Goal: Navigation & Orientation: Find specific page/section

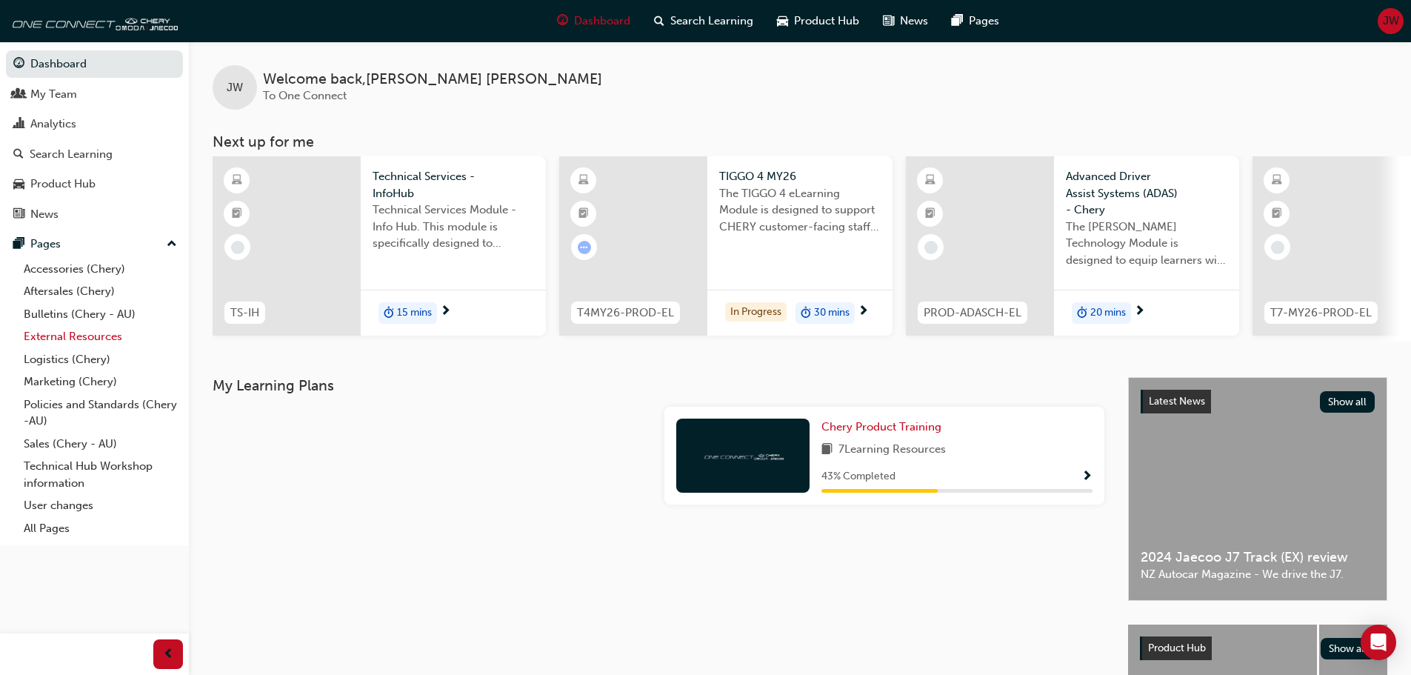
click at [76, 335] on link "External Resources" at bounding box center [100, 336] width 165 height 23
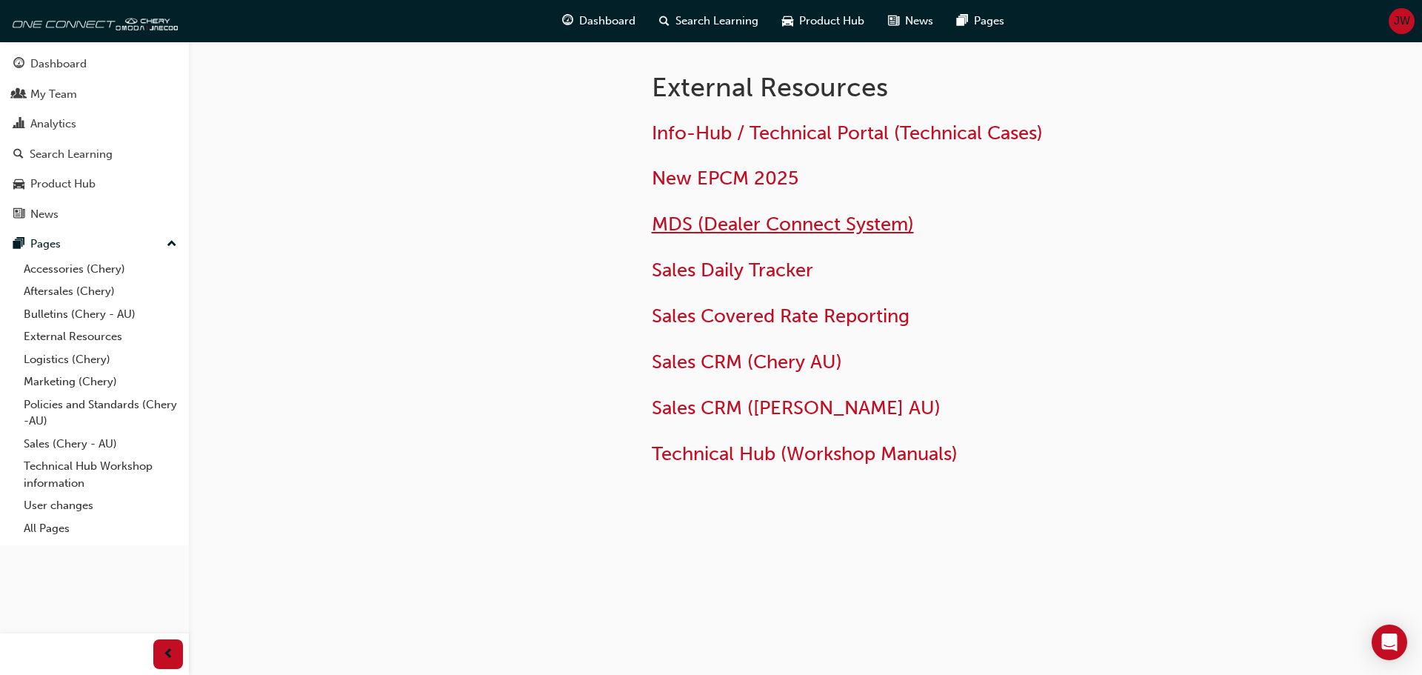
click at [756, 213] on span "MDS (Dealer Connect System)" at bounding box center [783, 224] width 262 height 23
